Goal: Communication & Community: Answer question/provide support

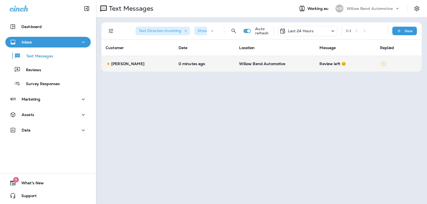
click at [329, 65] on div "Review left 😊" at bounding box center [346, 64] width 52 height 4
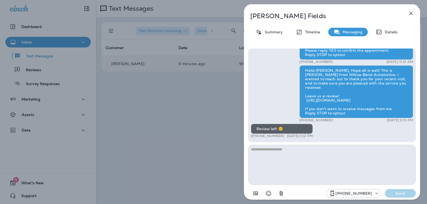
click at [282, 150] on textarea at bounding box center [332, 165] width 168 height 40
type textarea "*"
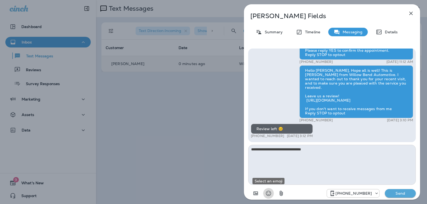
click at [268, 192] on icon "Select an emoji" at bounding box center [269, 193] width 6 height 6
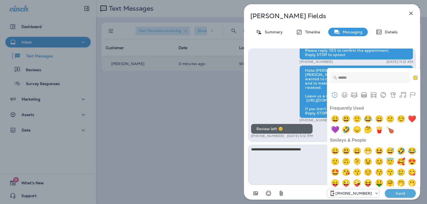
click at [354, 117] on div "Frequently Used" at bounding box center [374, 124] width 88 height 21
click at [351, 118] on img "smiley" at bounding box center [346, 119] width 11 height 11
type textarea "**********"
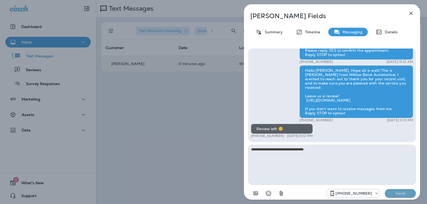
click at [398, 192] on p "Send" at bounding box center [401, 193] width 22 height 5
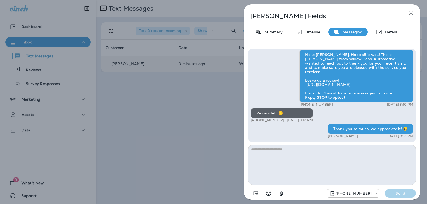
click at [413, 15] on icon "button" at bounding box center [411, 13] width 3 height 3
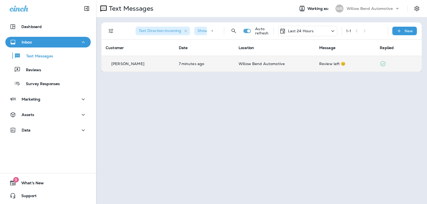
click at [283, 63] on p "Willow Bend Automotive" at bounding box center [275, 64] width 72 height 4
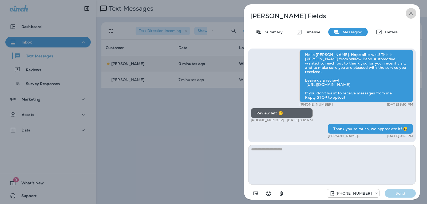
click at [412, 14] on icon "button" at bounding box center [411, 13] width 3 height 3
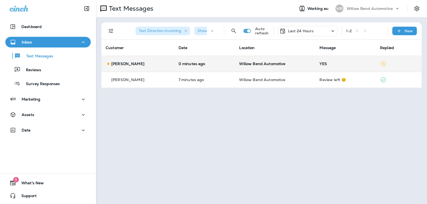
click at [329, 63] on div "YES" at bounding box center [346, 64] width 52 height 4
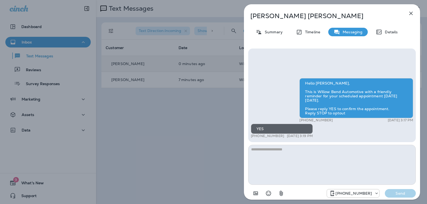
click at [296, 154] on textarea at bounding box center [332, 165] width 168 height 40
type textarea "**********"
click at [416, 194] on button "Send" at bounding box center [400, 193] width 31 height 9
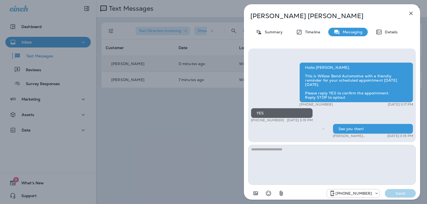
click at [410, 9] on button "button" at bounding box center [411, 13] width 11 height 11
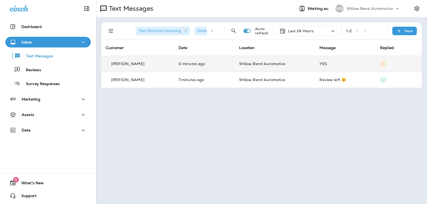
click at [325, 29] on div "Last 24 Hours" at bounding box center [307, 31] width 59 height 10
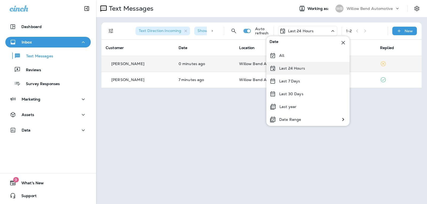
click at [313, 65] on div "Last 24 Hours" at bounding box center [308, 68] width 83 height 13
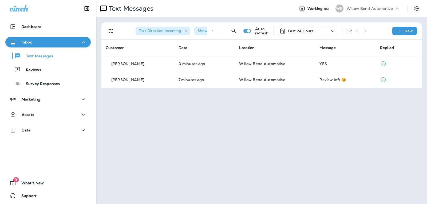
click at [321, 31] on div "Last 24 Hours" at bounding box center [307, 31] width 59 height 10
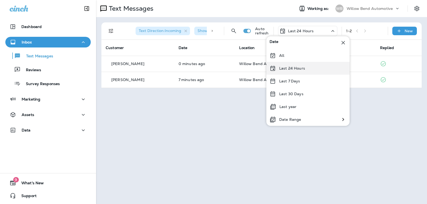
click at [317, 64] on div "Last 24 Hours" at bounding box center [308, 68] width 83 height 13
